Goal: Find specific page/section: Find specific page/section

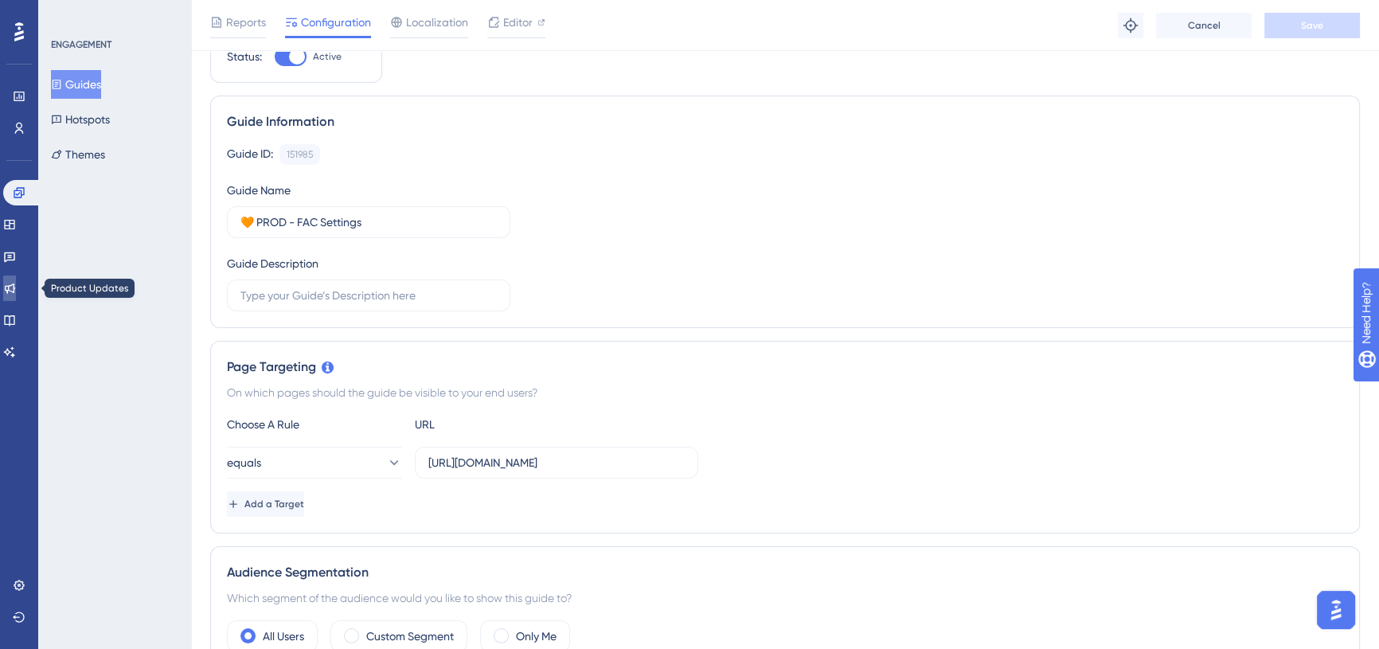
click at [16, 293] on icon at bounding box center [9, 288] width 13 height 13
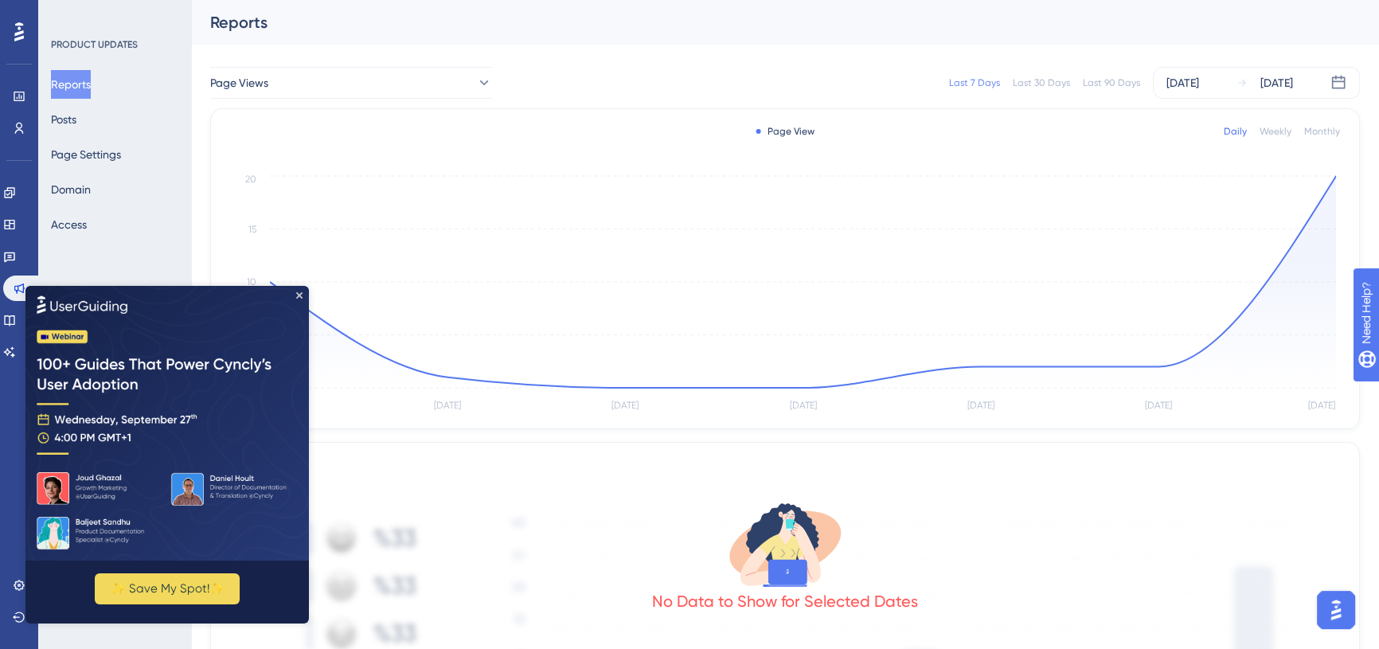
click at [1050, 83] on div "Last 30 Days" at bounding box center [1041, 82] width 57 height 13
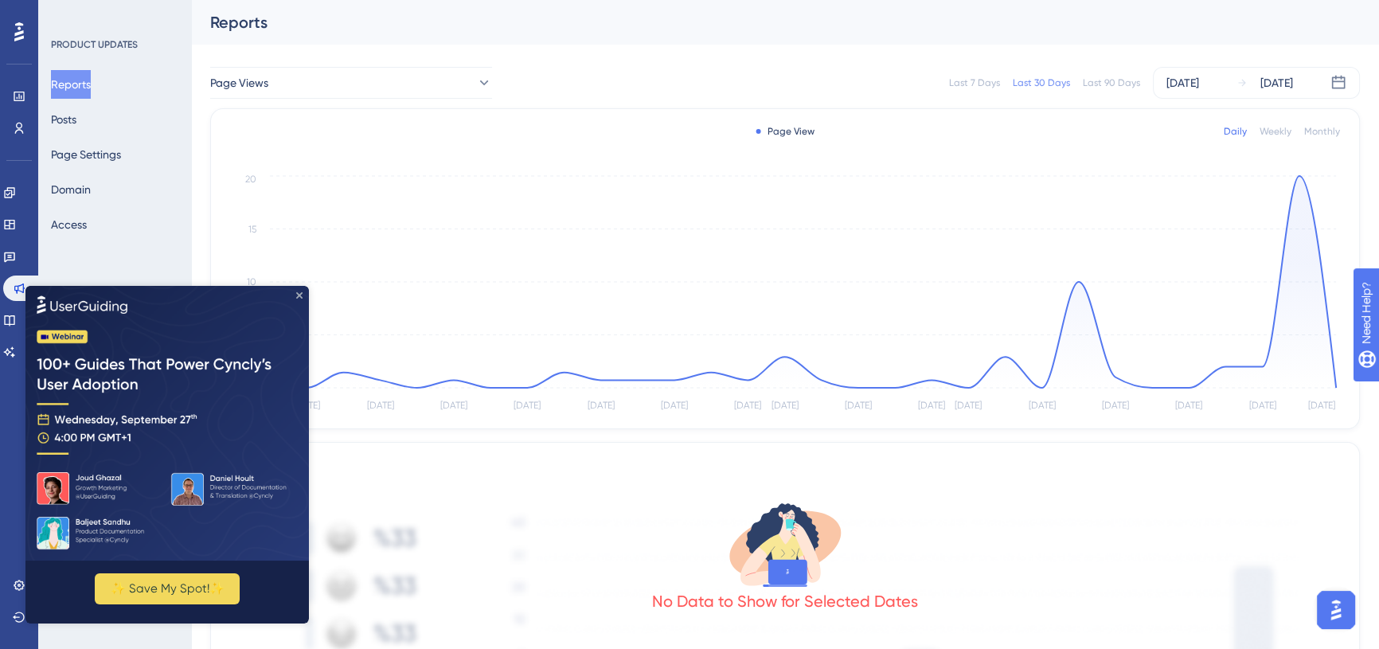
drag, startPoint x: 299, startPoint y: 296, endPoint x: 339, endPoint y: 587, distance: 294.2
click at [299, 296] on icon "Close Preview" at bounding box center [299, 295] width 6 height 6
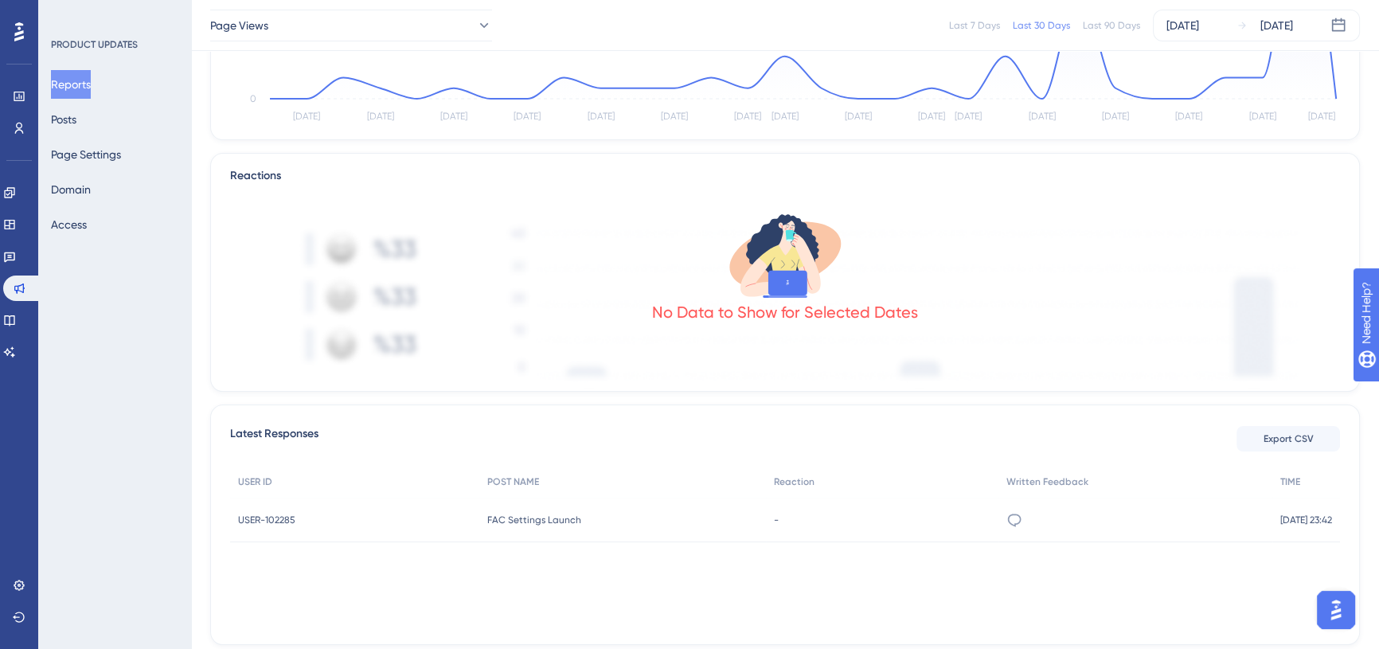
scroll to position [330, 0]
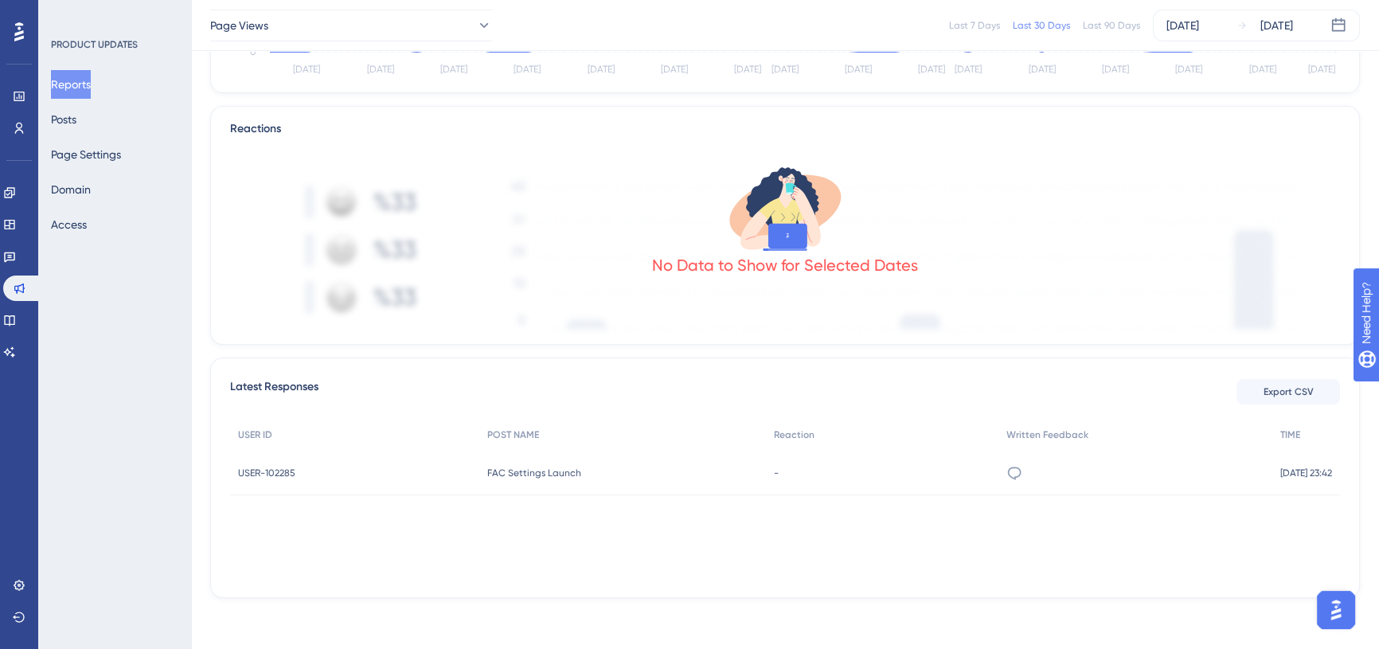
click at [552, 474] on span "FAC Settings Launch" at bounding box center [534, 472] width 94 height 13
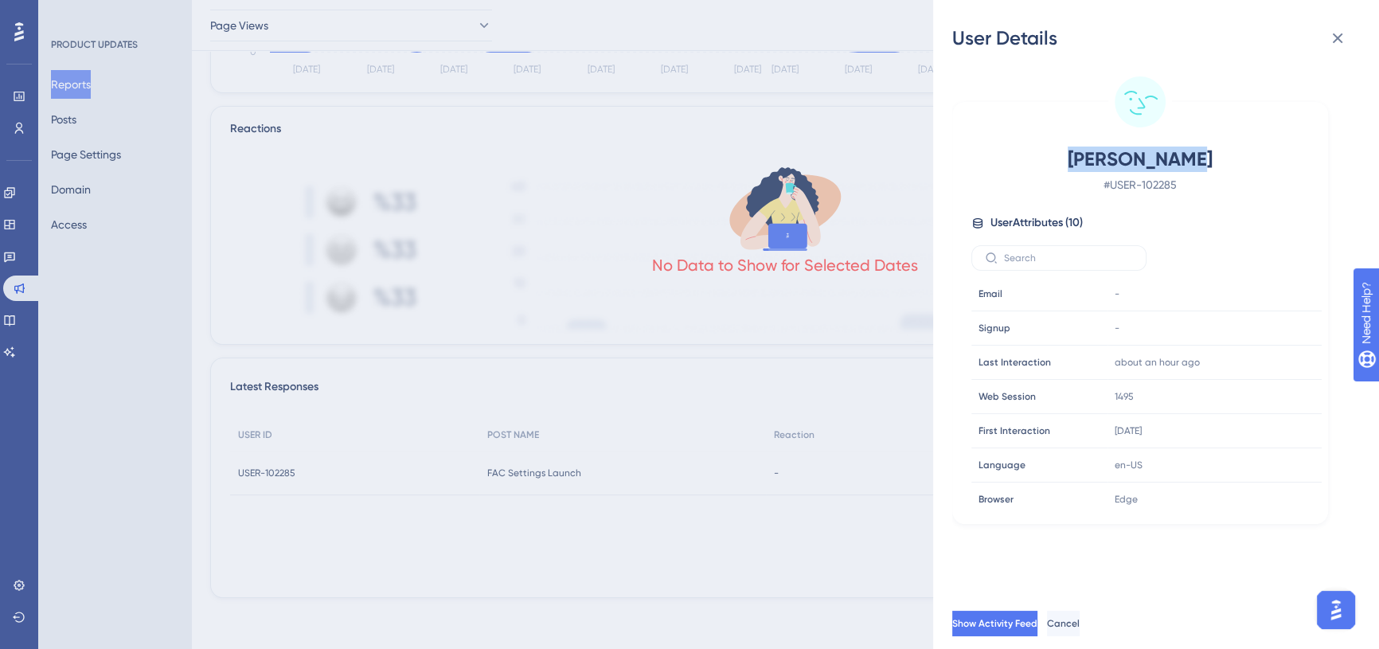
drag, startPoint x: 1090, startPoint y: 159, endPoint x: 1192, endPoint y: 158, distance: 102.7
click at [1192, 158] on span "[PERSON_NAME]" at bounding box center [1140, 158] width 280 height 25
copy span "[PERSON_NAME]"
click at [14, 123] on div "User Details [PERSON_NAME] # USER-102285 User Attributes ( 10 ) Email Email - S…" at bounding box center [689, 324] width 1379 height 649
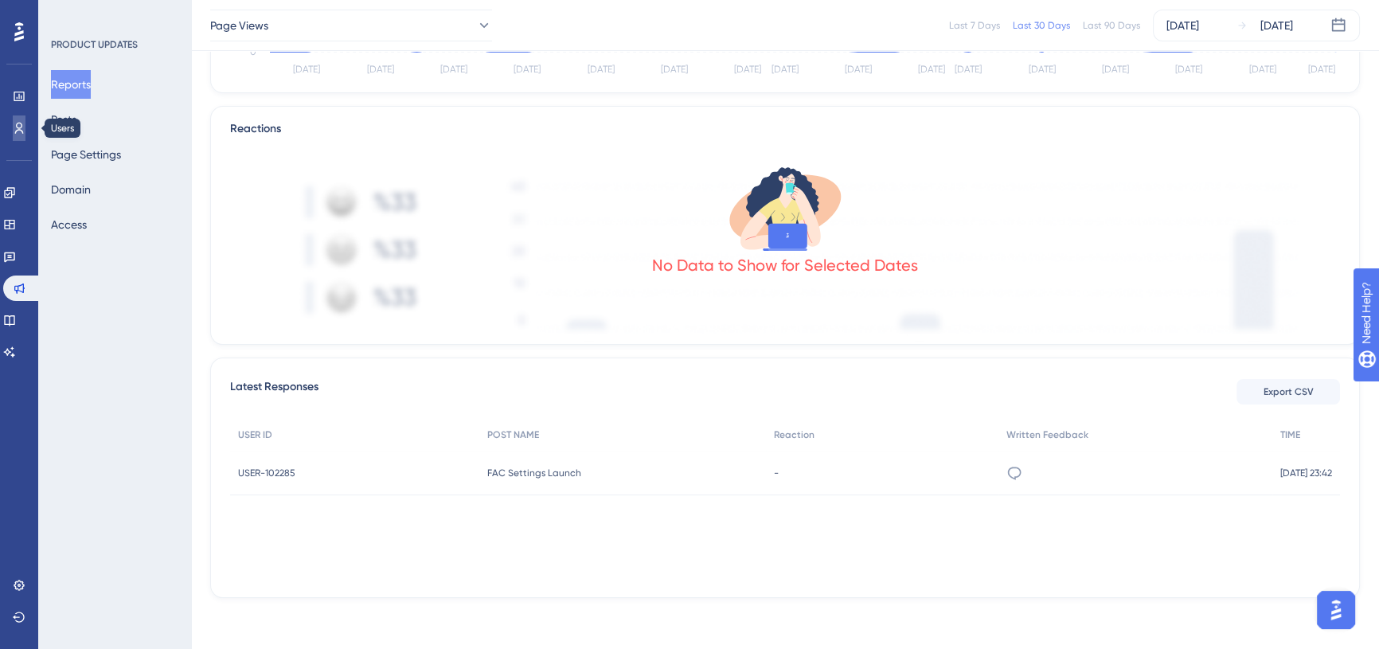
click at [16, 124] on icon at bounding box center [19, 128] width 13 height 13
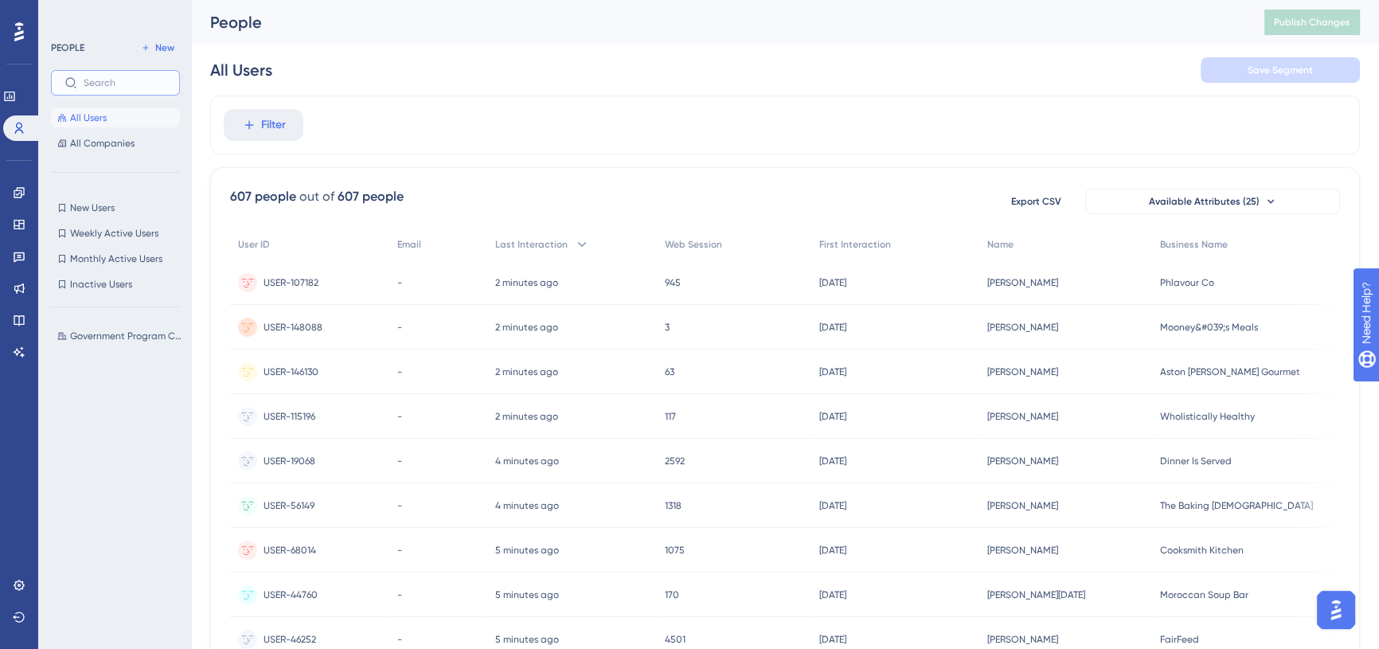
click at [127, 78] on input "text" at bounding box center [125, 82] width 83 height 11
paste input "[PERSON_NAME]"
type input "L"
click at [14, 287] on icon at bounding box center [19, 288] width 13 height 13
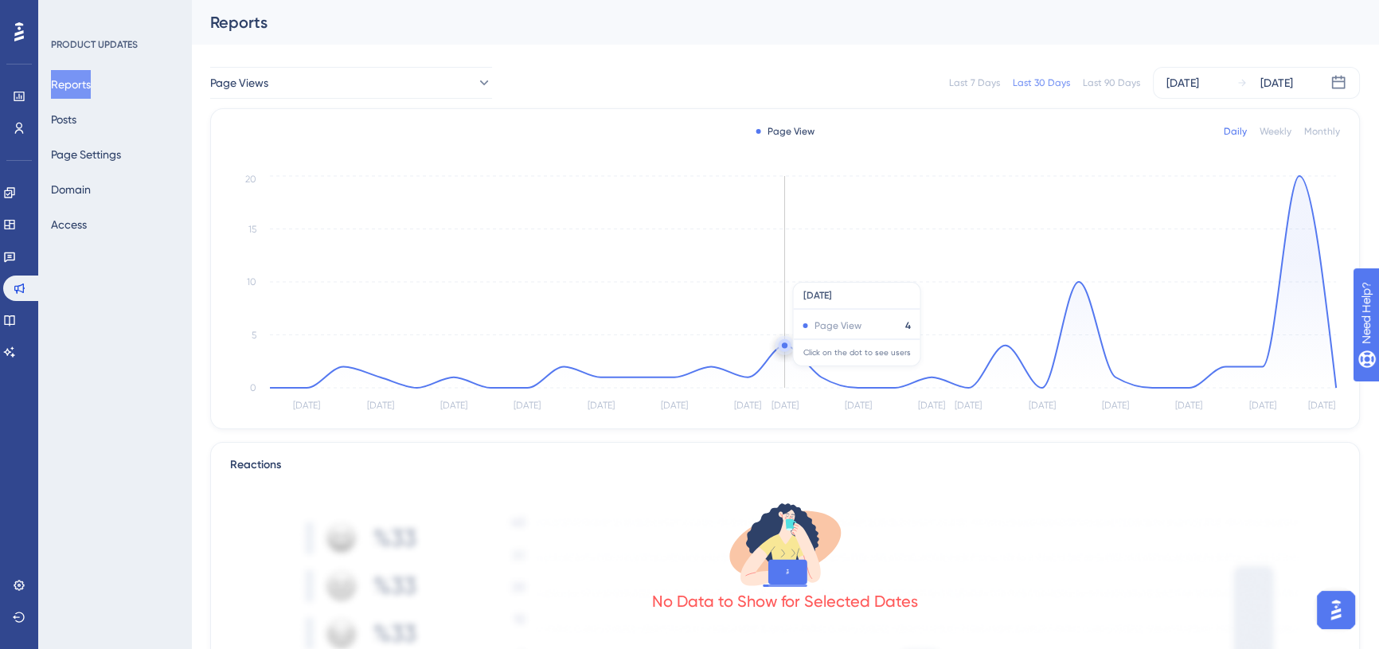
scroll to position [330, 0]
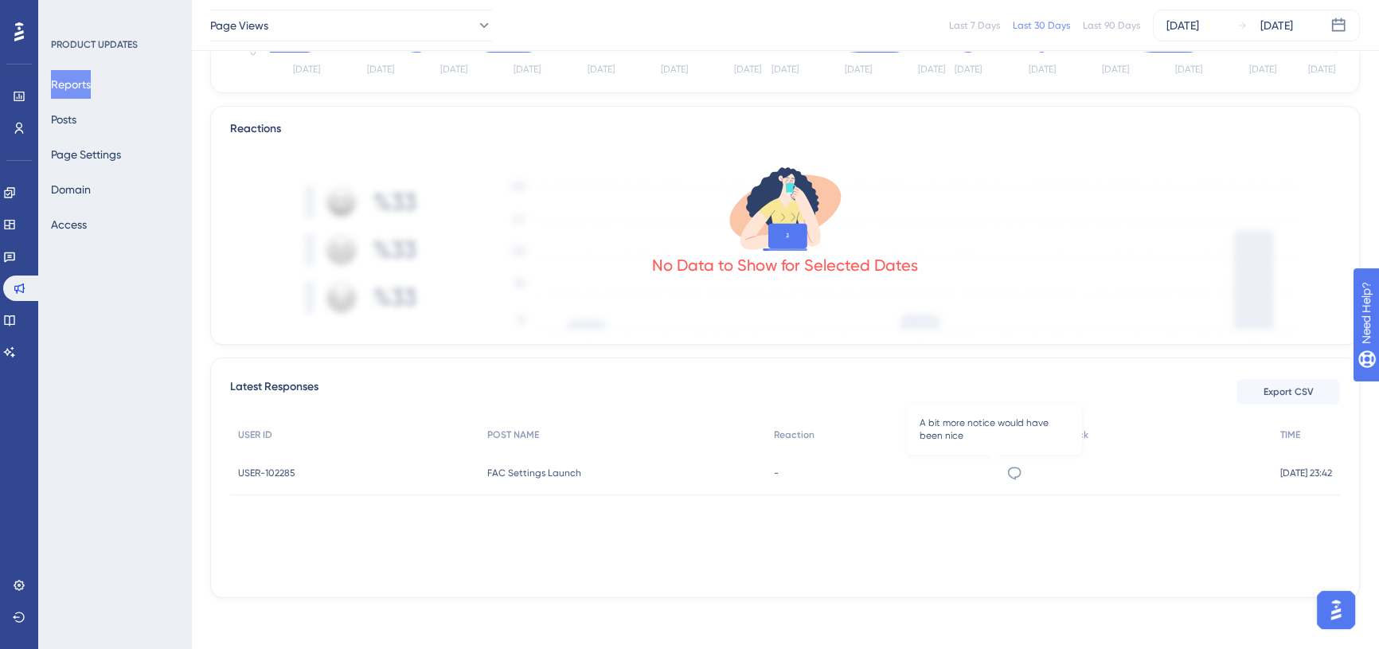
click at [1006, 474] on icon at bounding box center [1014, 473] width 16 height 16
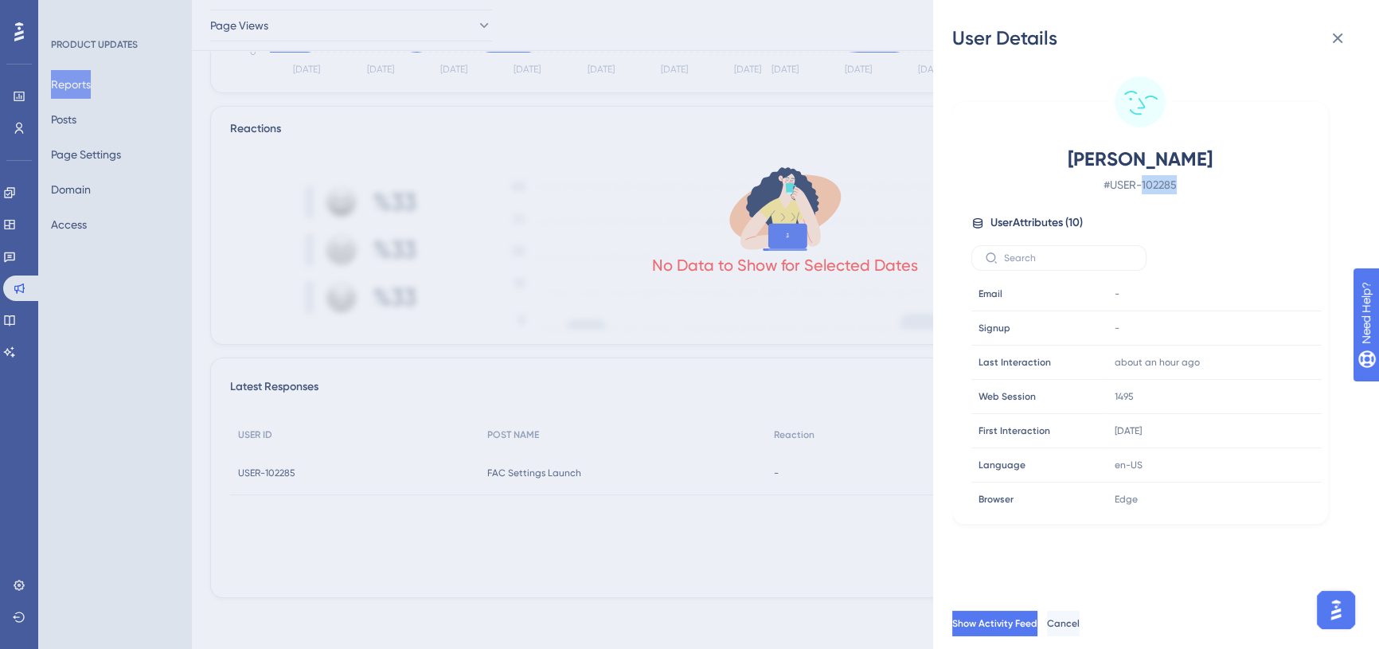
drag, startPoint x: 1144, startPoint y: 184, endPoint x: 1186, endPoint y: 183, distance: 42.2
click at [1186, 183] on span "# USER-102285" at bounding box center [1140, 184] width 280 height 19
copy span "102285"
click at [15, 99] on div "User Details [PERSON_NAME] # USER-102285 User Attributes ( 10 ) Email Email - S…" at bounding box center [689, 324] width 1379 height 649
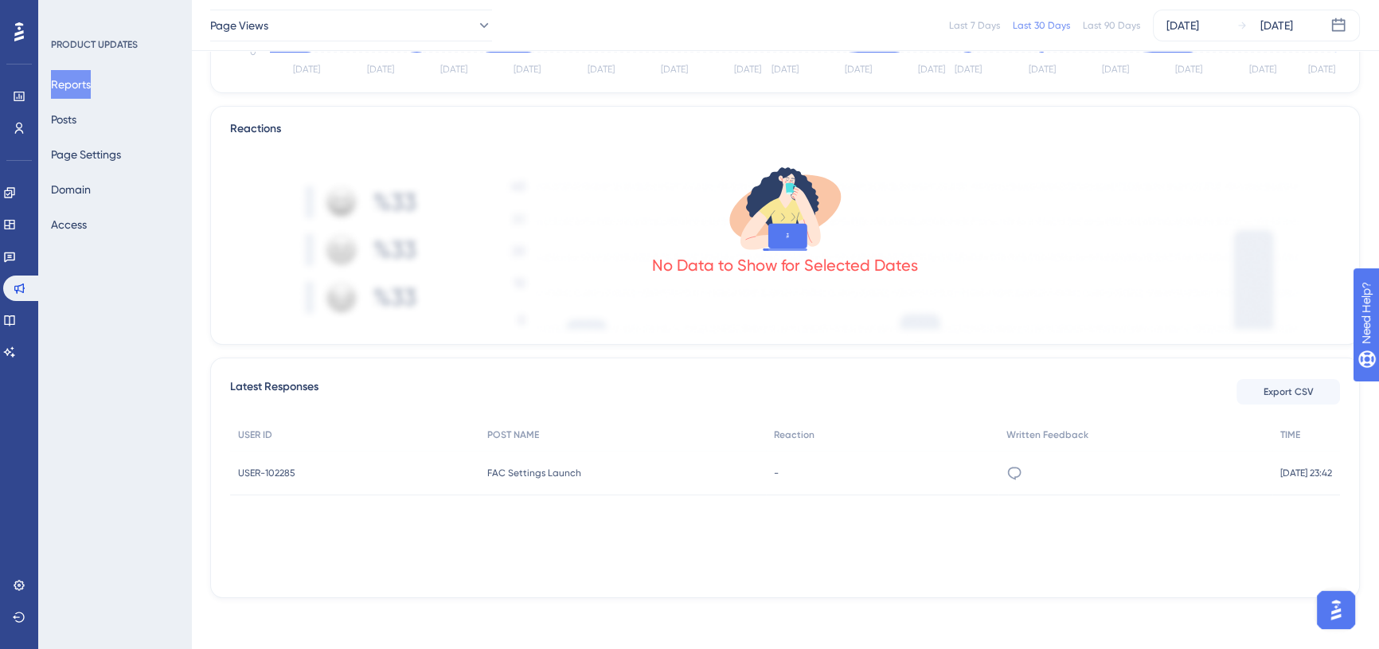
click at [716, 471] on div "FAC Settings Launch FAC Settings Launch" at bounding box center [622, 473] width 286 height 45
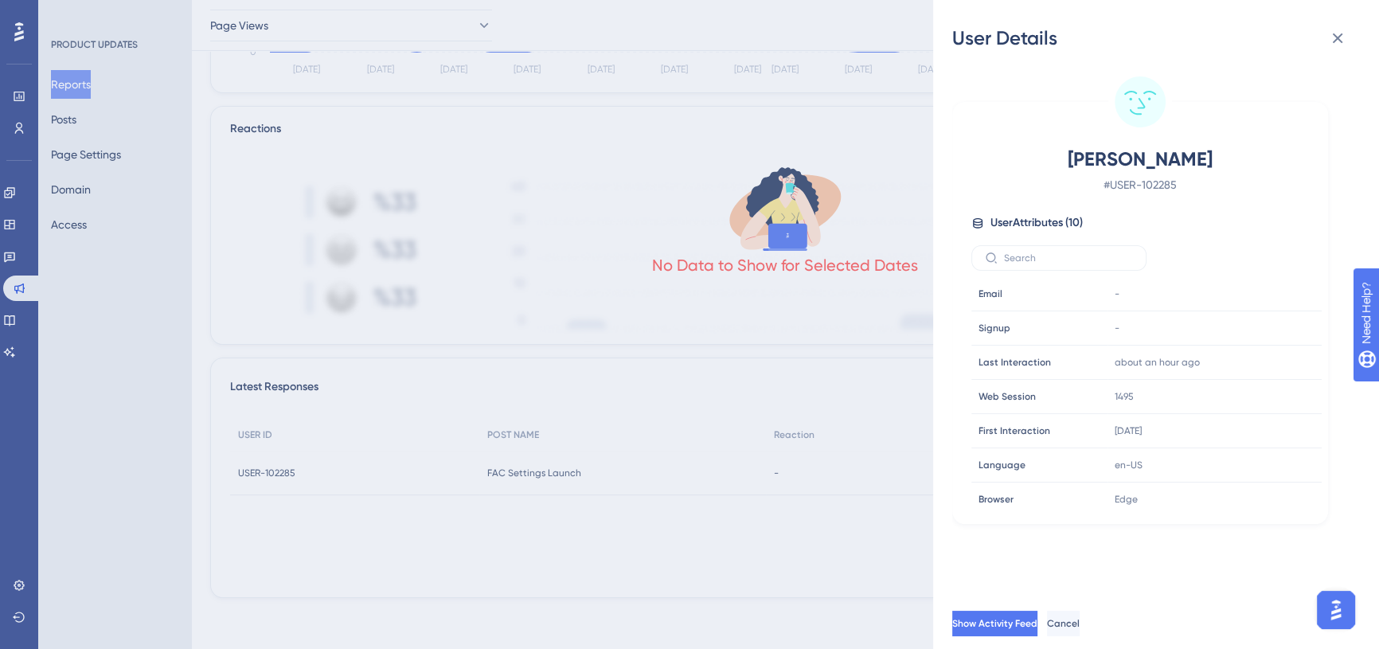
click at [16, 106] on div "User Details [PERSON_NAME] # USER-102285 User Attributes ( 10 ) Email Email - S…" at bounding box center [689, 324] width 1379 height 649
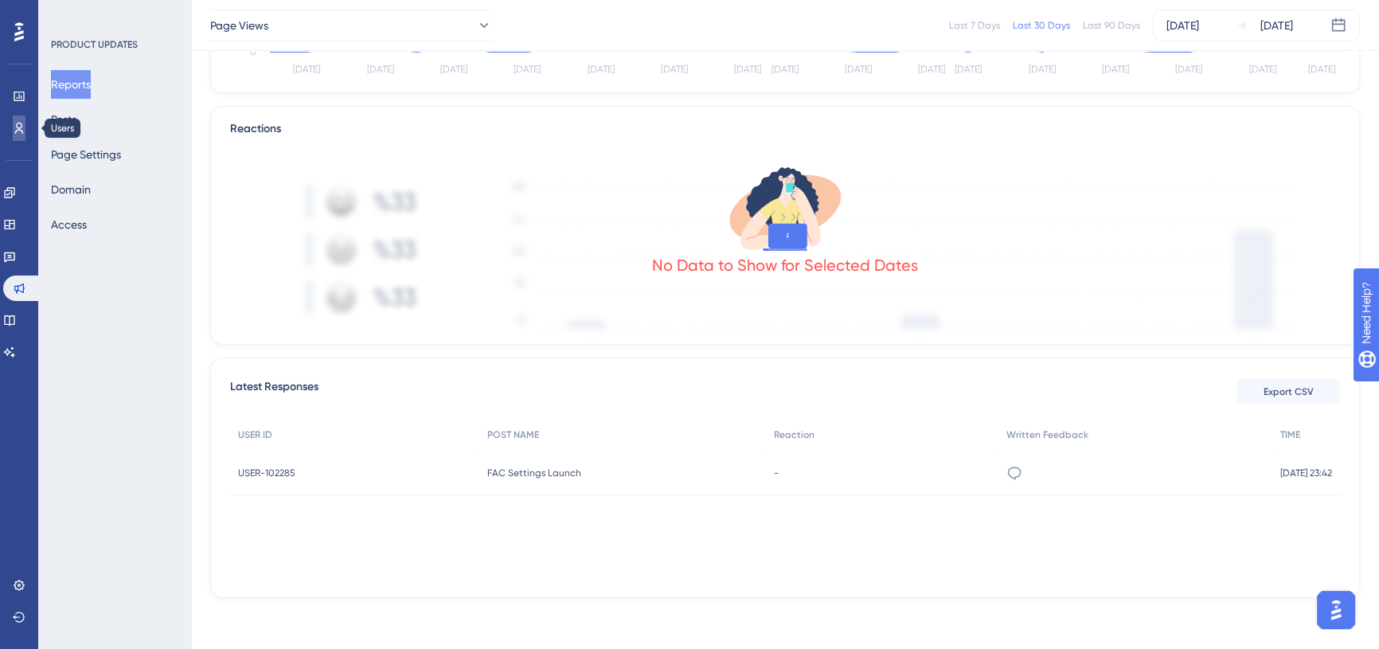
click at [18, 123] on icon at bounding box center [19, 128] width 13 height 13
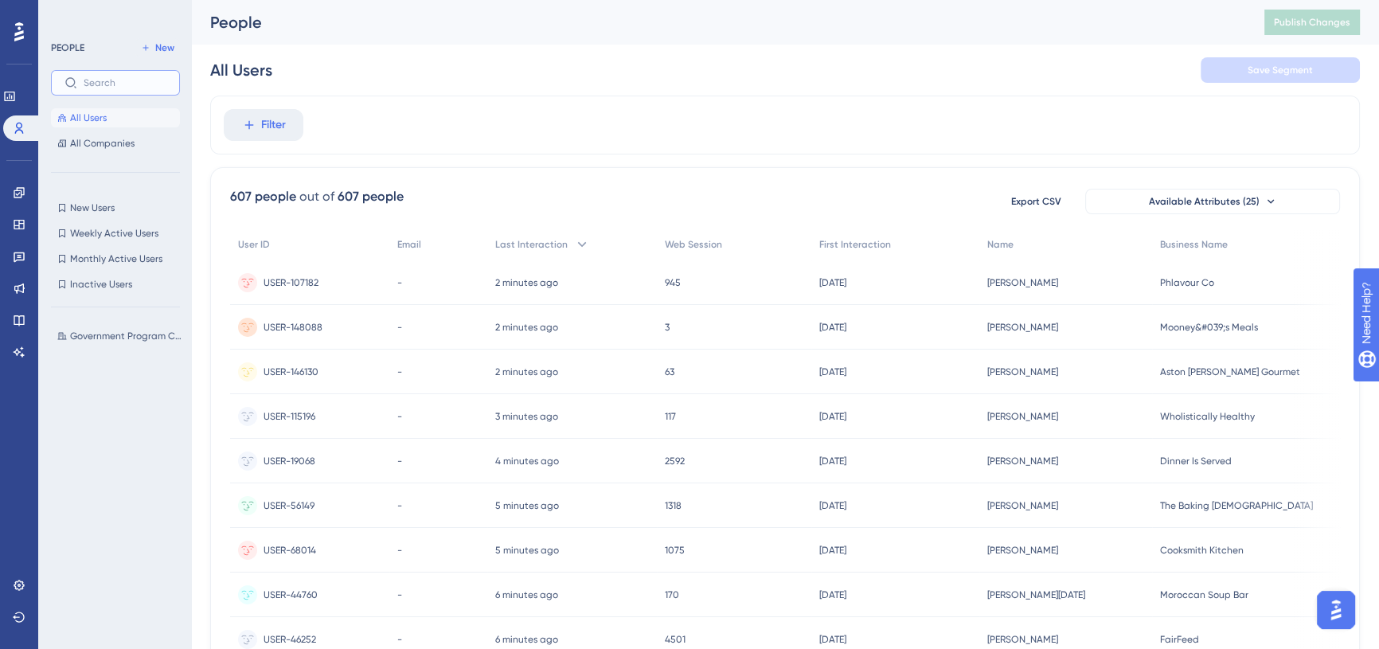
click at [111, 86] on input "text" at bounding box center [125, 82] width 83 height 11
paste input "102285"
type input "102285"
drag, startPoint x: 127, startPoint y: 84, endPoint x: 73, endPoint y: 82, distance: 54.2
click at [73, 82] on label "102285" at bounding box center [115, 82] width 129 height 25
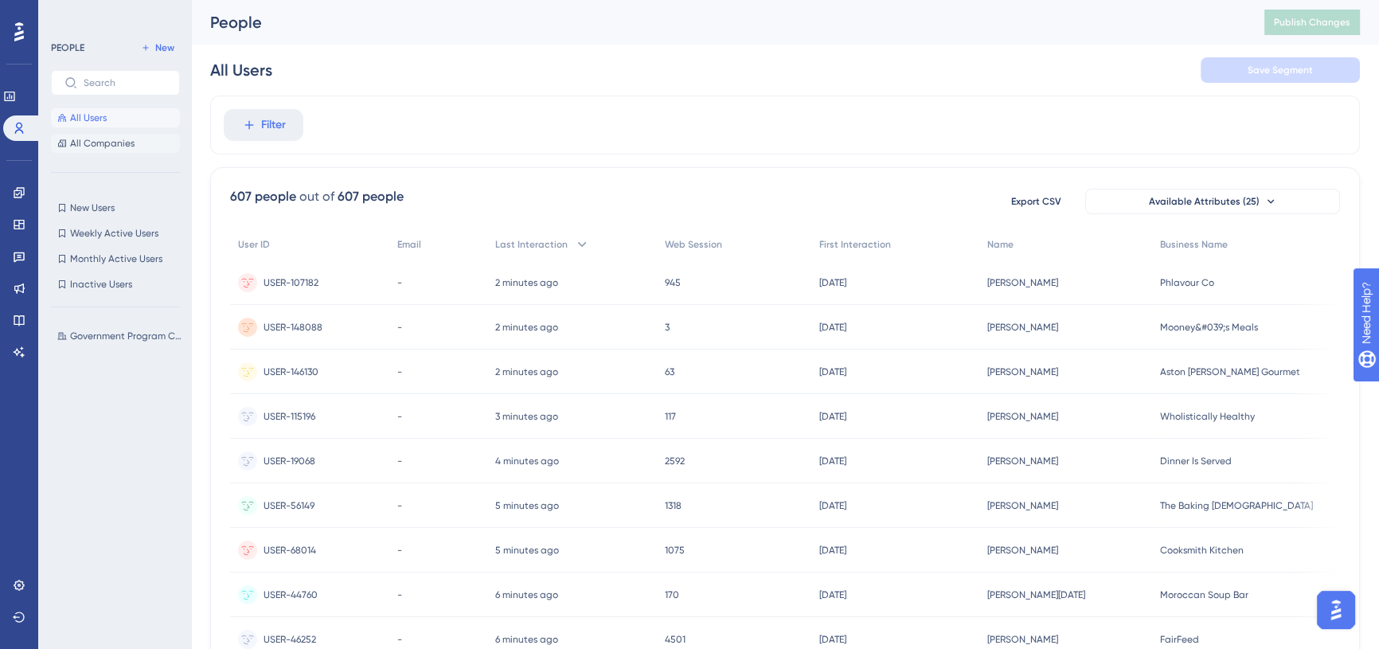
click at [127, 139] on span "All Companies" at bounding box center [102, 143] width 64 height 13
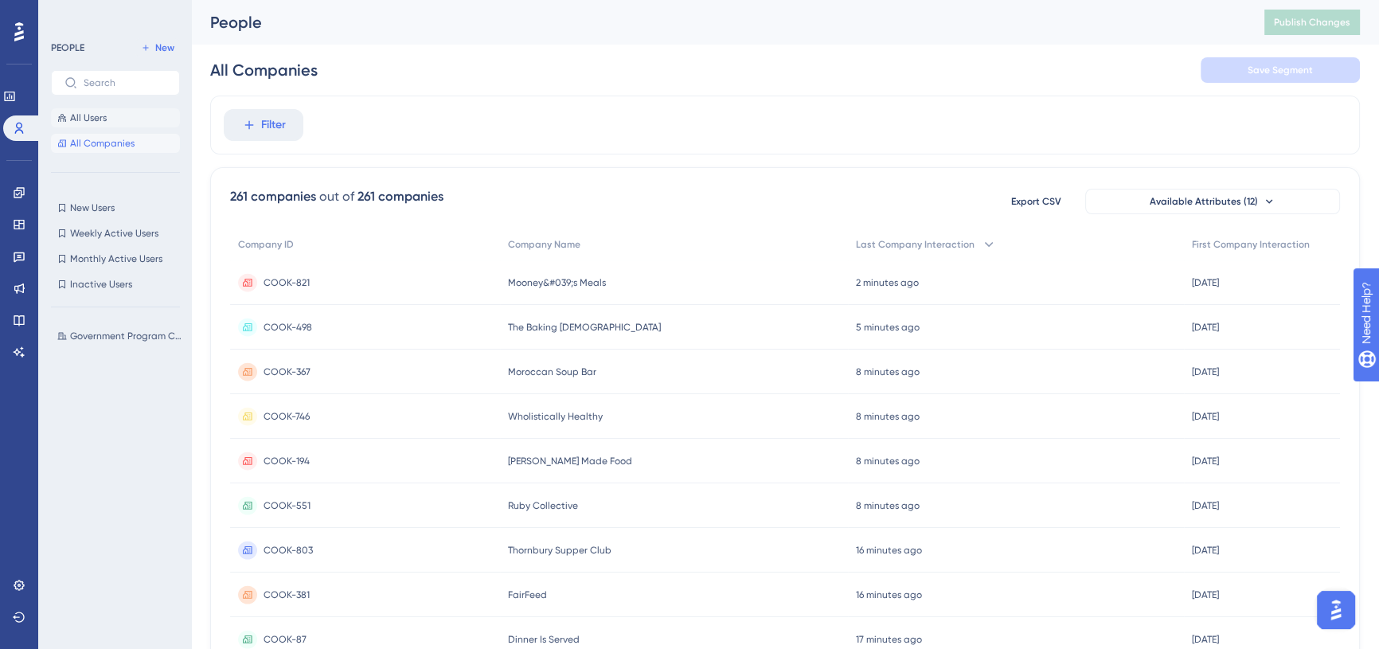
click at [122, 121] on button "All Users" at bounding box center [115, 117] width 129 height 19
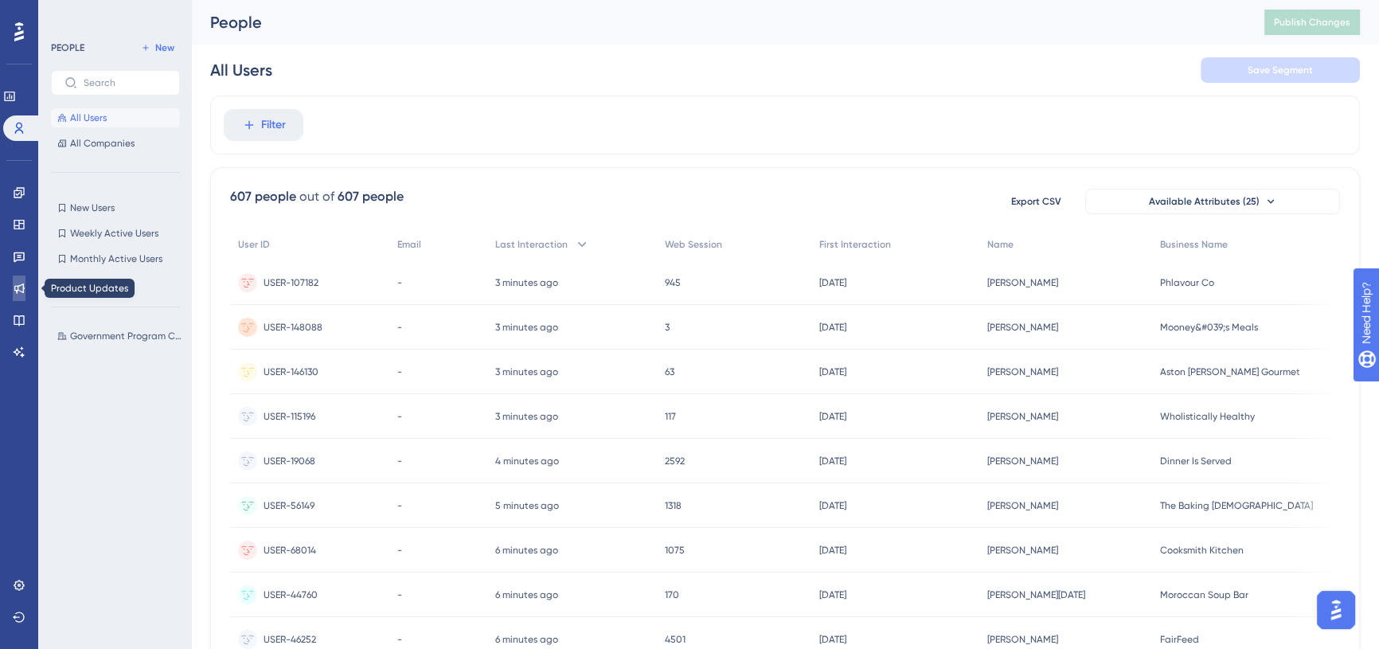
click at [21, 283] on icon at bounding box center [19, 288] width 13 height 13
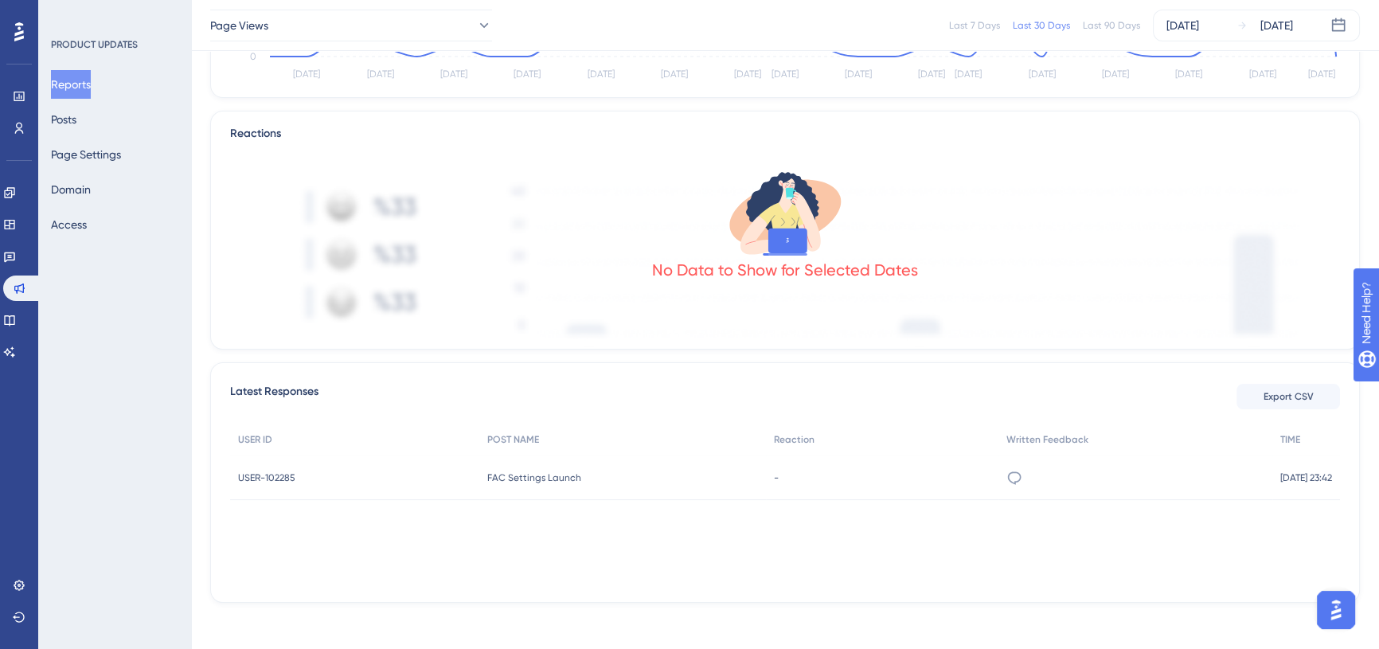
scroll to position [330, 0]
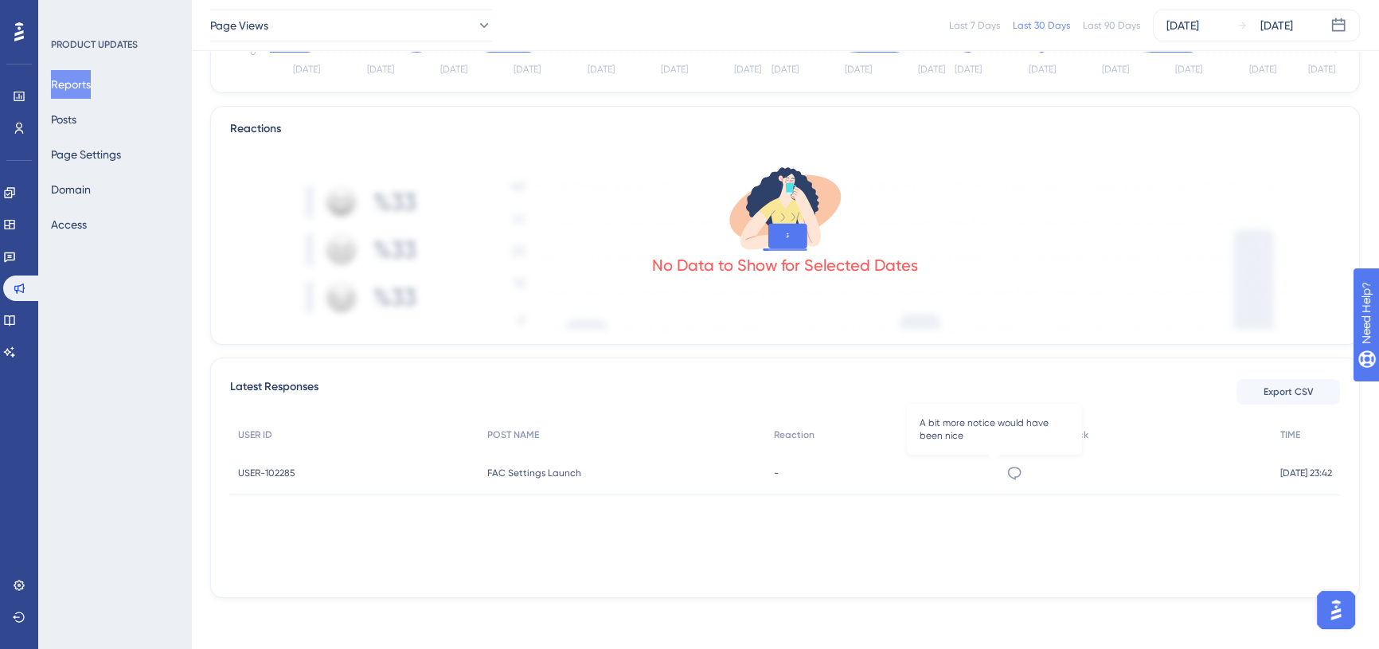
click at [1006, 475] on icon at bounding box center [1014, 473] width 16 height 16
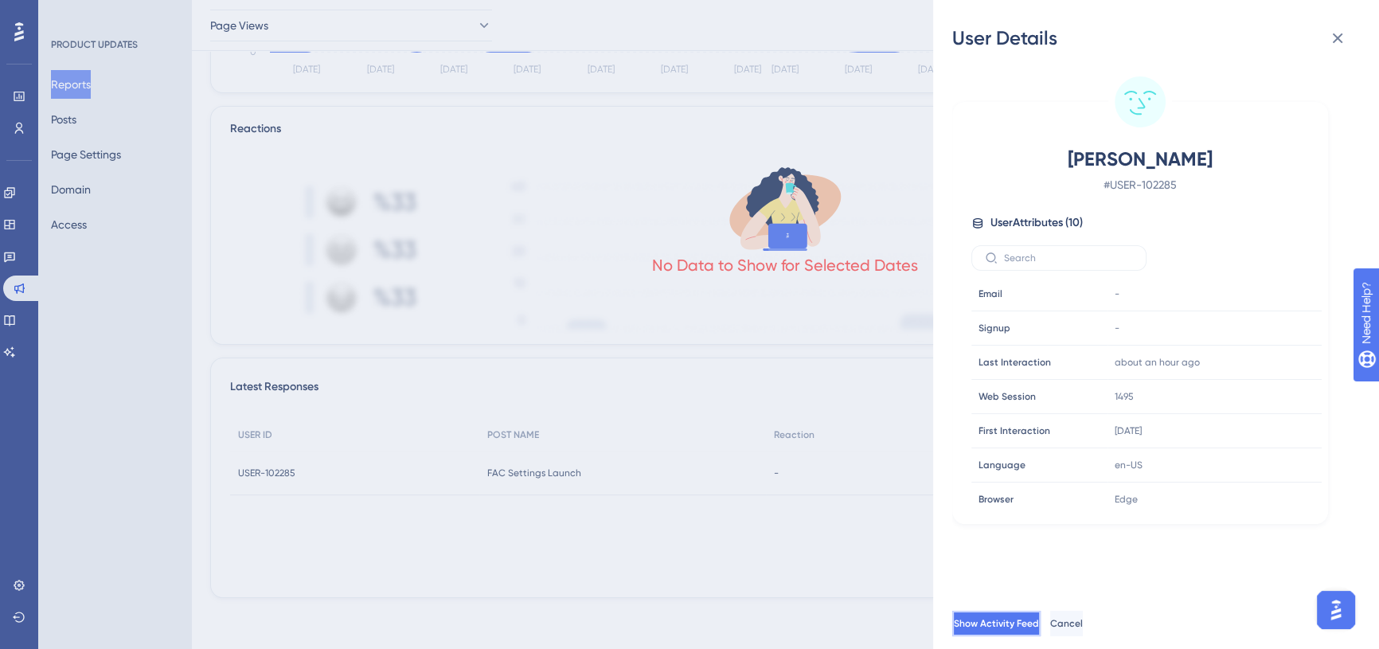
click at [1040, 626] on button "Show Activity Feed" at bounding box center [996, 623] width 88 height 25
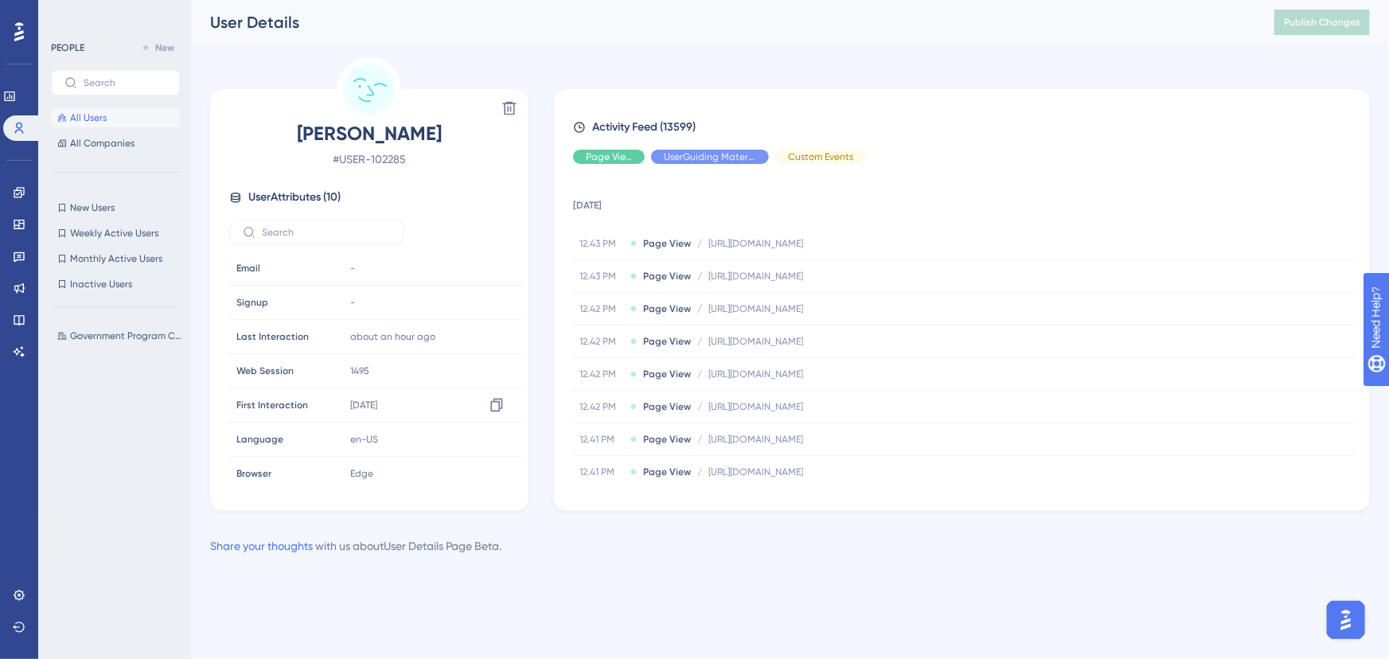
scroll to position [107, 0]
